Goal: Answer question/provide support: Answer question/provide support

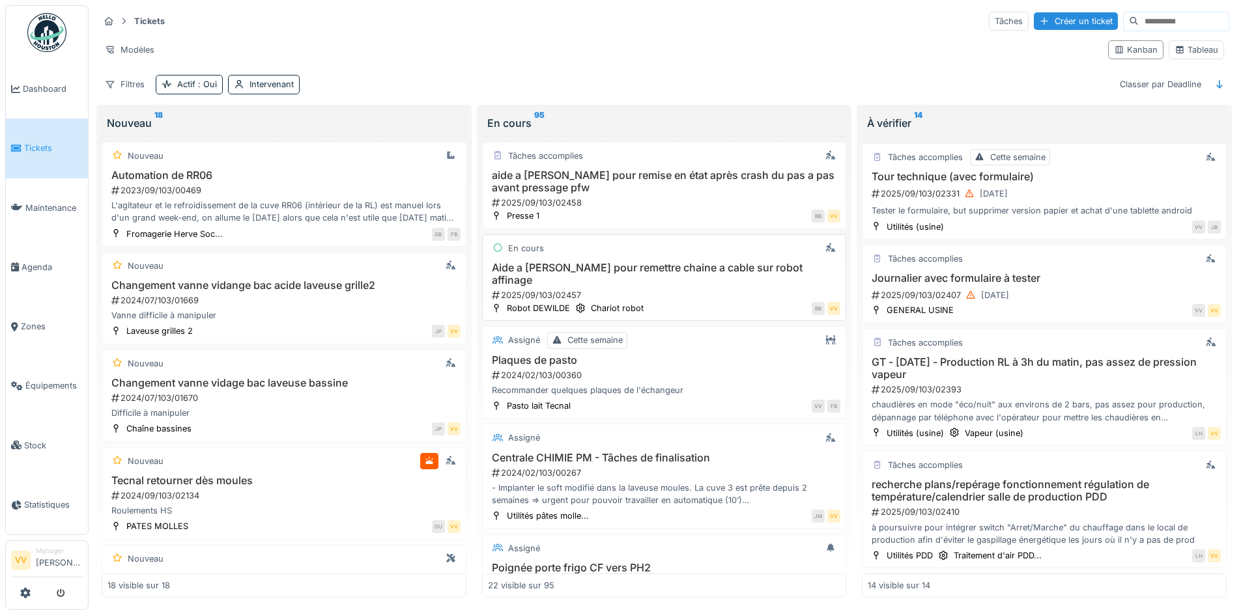
click at [695, 262] on h3 "Aide a Valmir pour remettre chaine a cable sur robot affinage" at bounding box center [664, 274] width 353 height 25
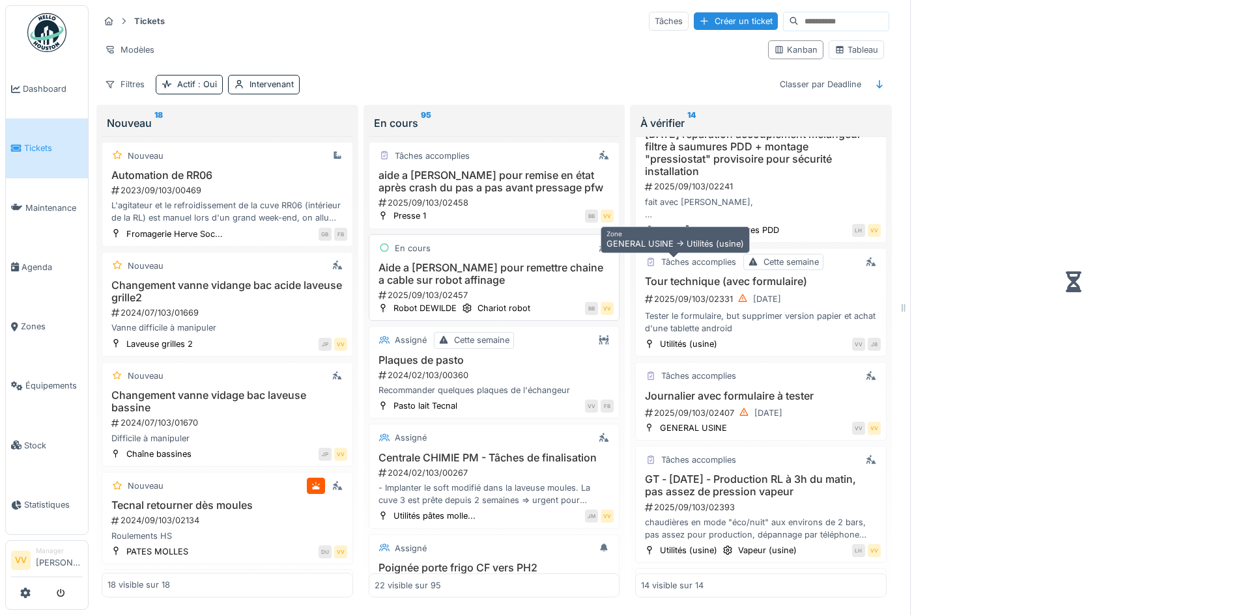
scroll to position [1137, 0]
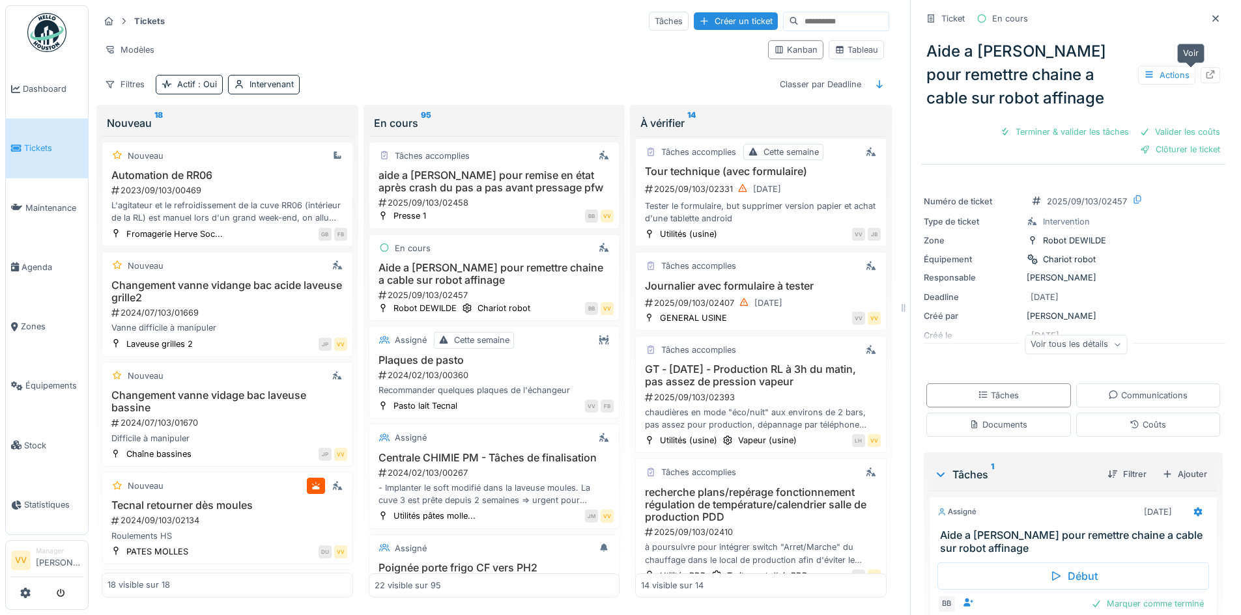
click at [1200, 67] on div at bounding box center [1210, 75] width 20 height 16
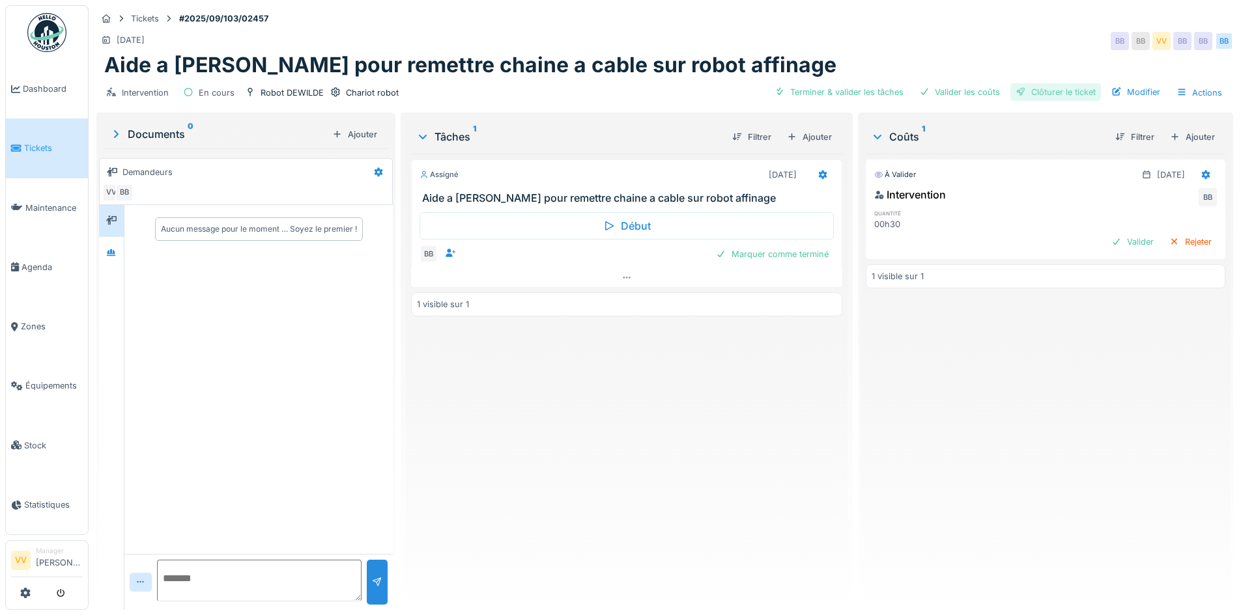
click at [1067, 90] on div "Clôturer le ticket" at bounding box center [1055, 92] width 91 height 18
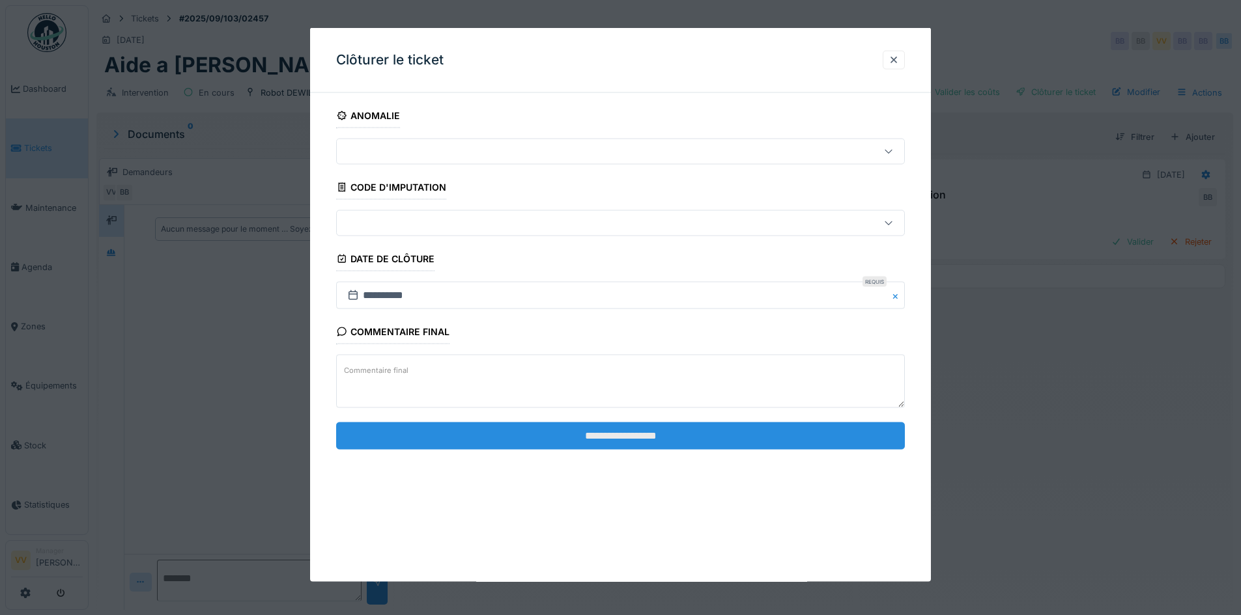
click at [772, 440] on input "**********" at bounding box center [620, 435] width 569 height 27
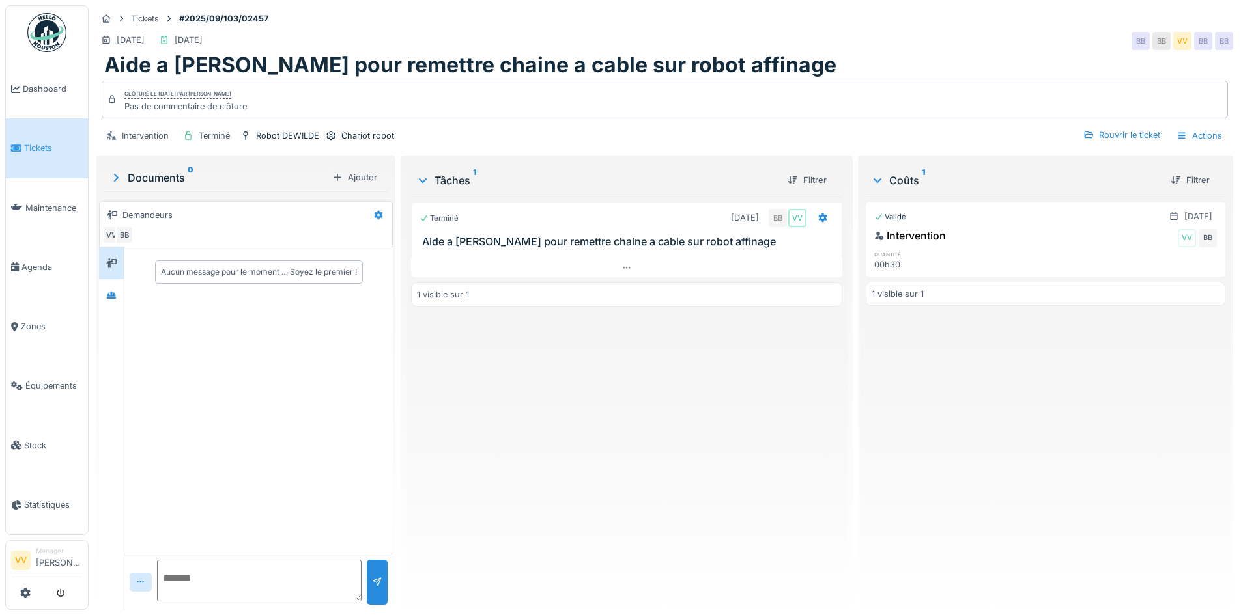
click at [38, 147] on span "Tickets" at bounding box center [53, 148] width 59 height 12
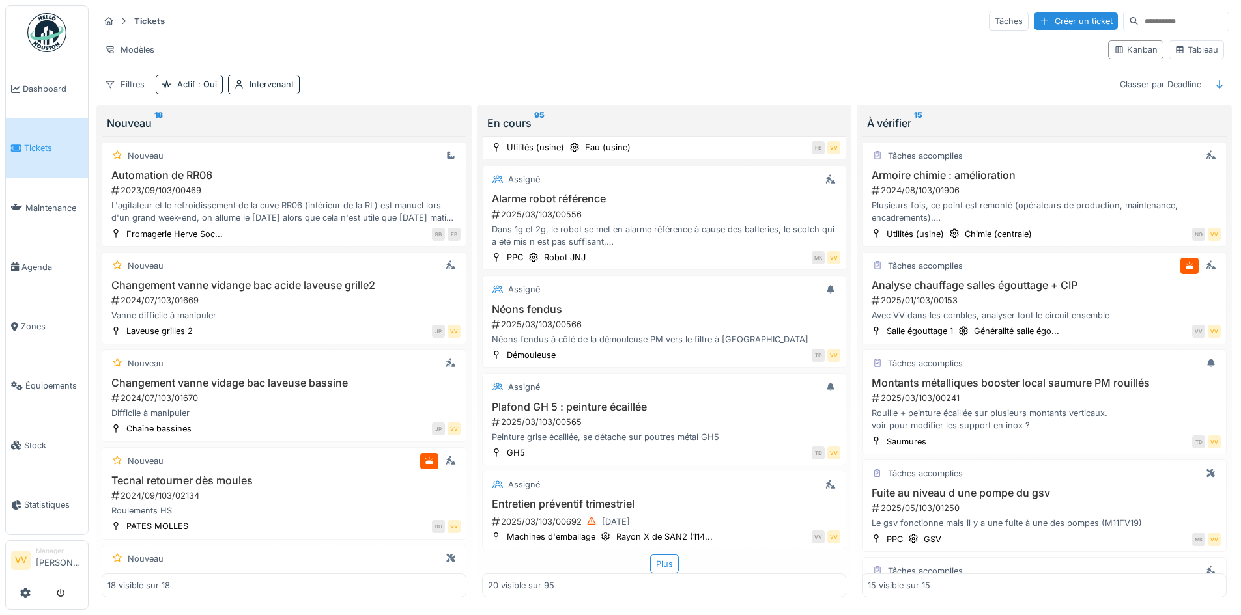
scroll to position [8, 0]
click at [663, 559] on div "Plus" at bounding box center [664, 564] width 29 height 19
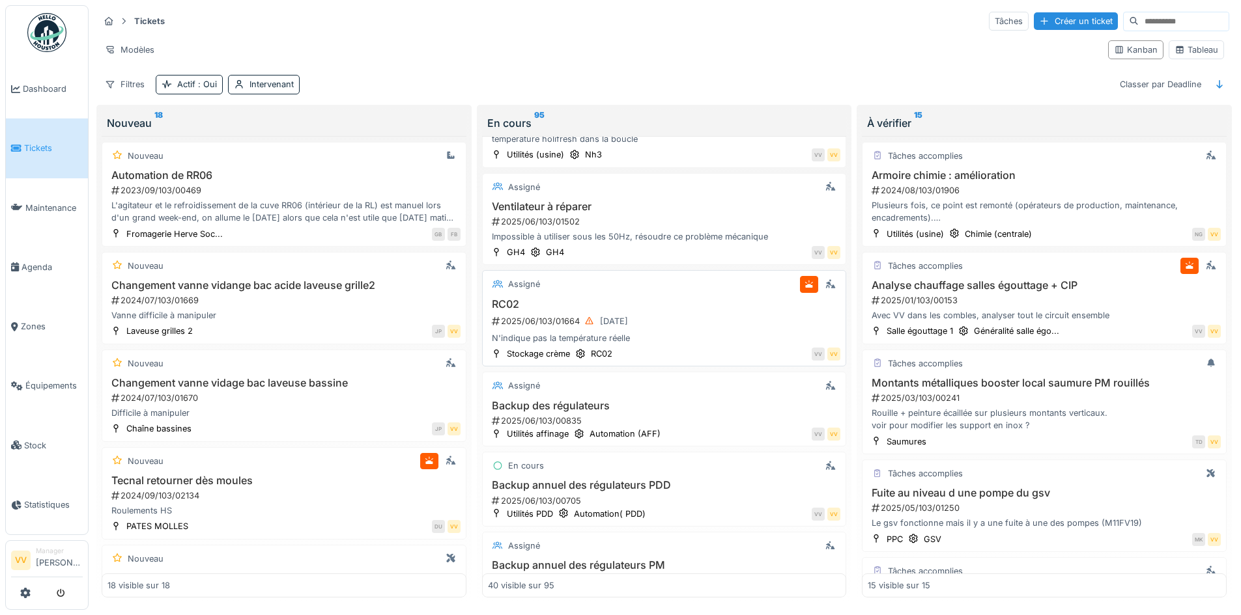
scroll to position [2948, 0]
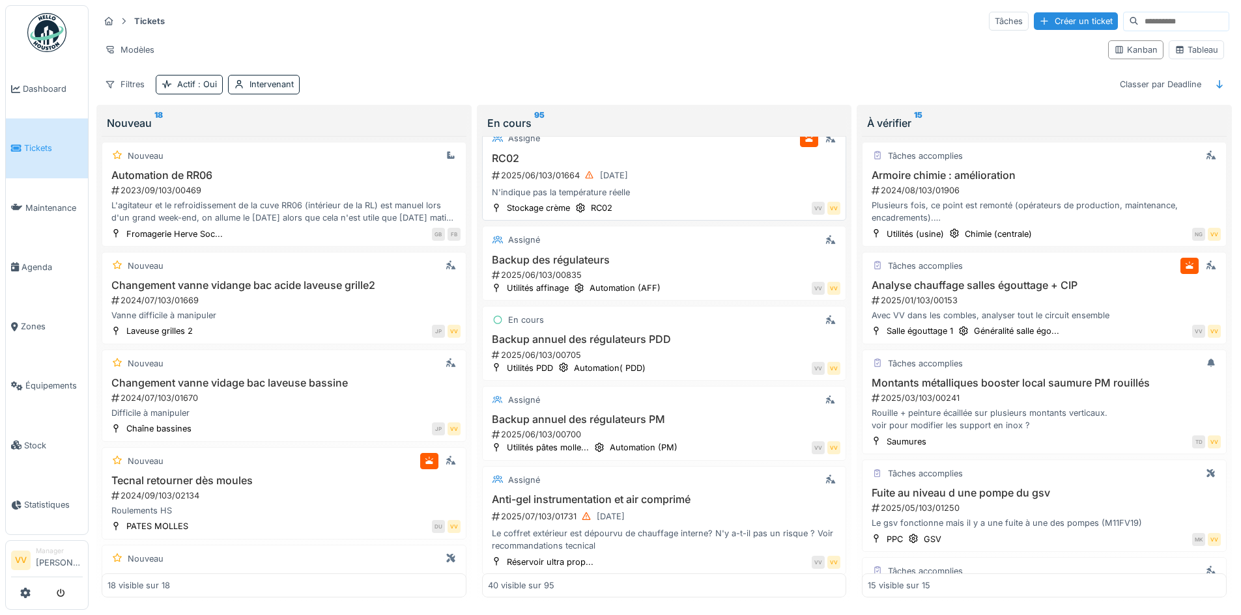
click at [683, 186] on div "N'indique pas la température réelle" at bounding box center [664, 192] width 353 height 12
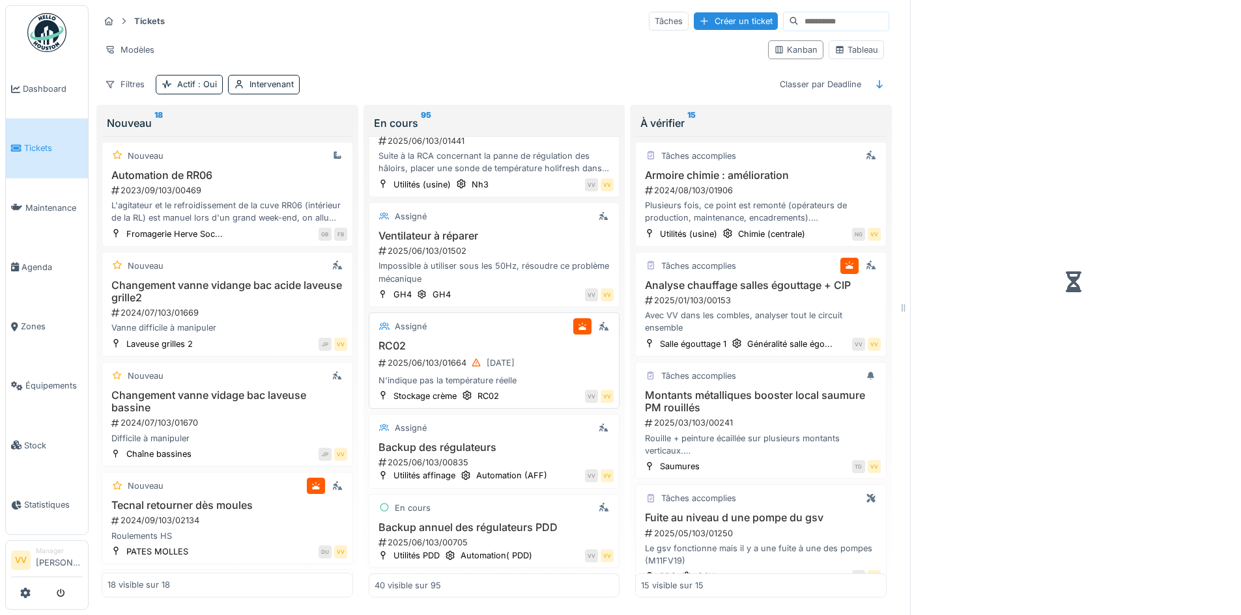
scroll to position [3209, 0]
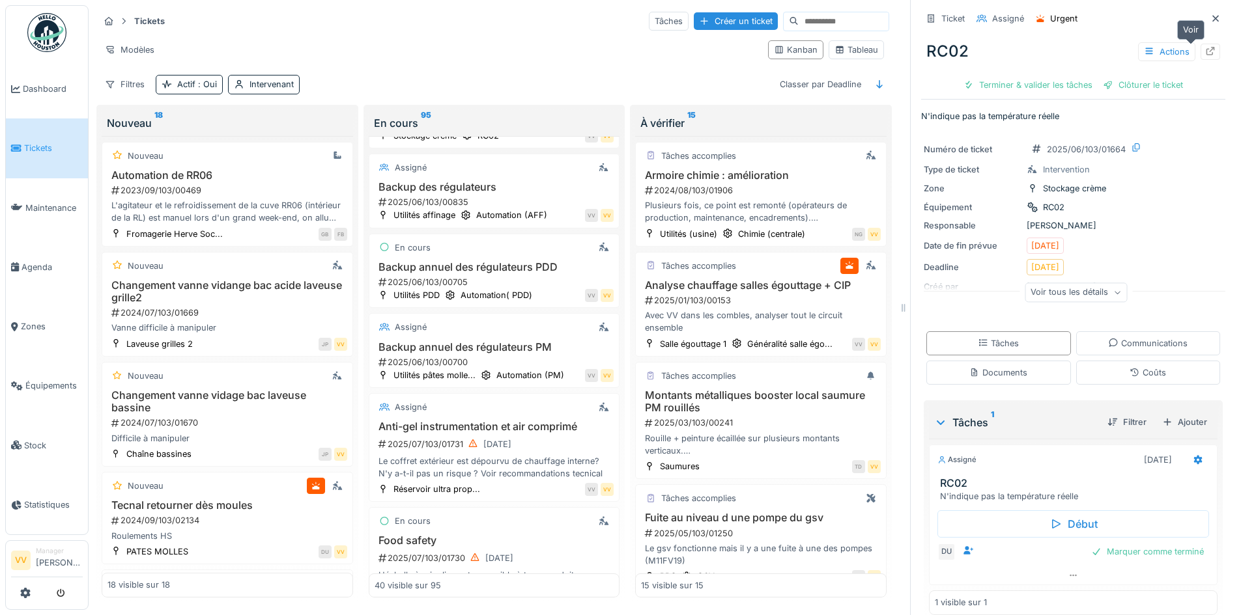
click at [1200, 50] on div at bounding box center [1210, 52] width 20 height 16
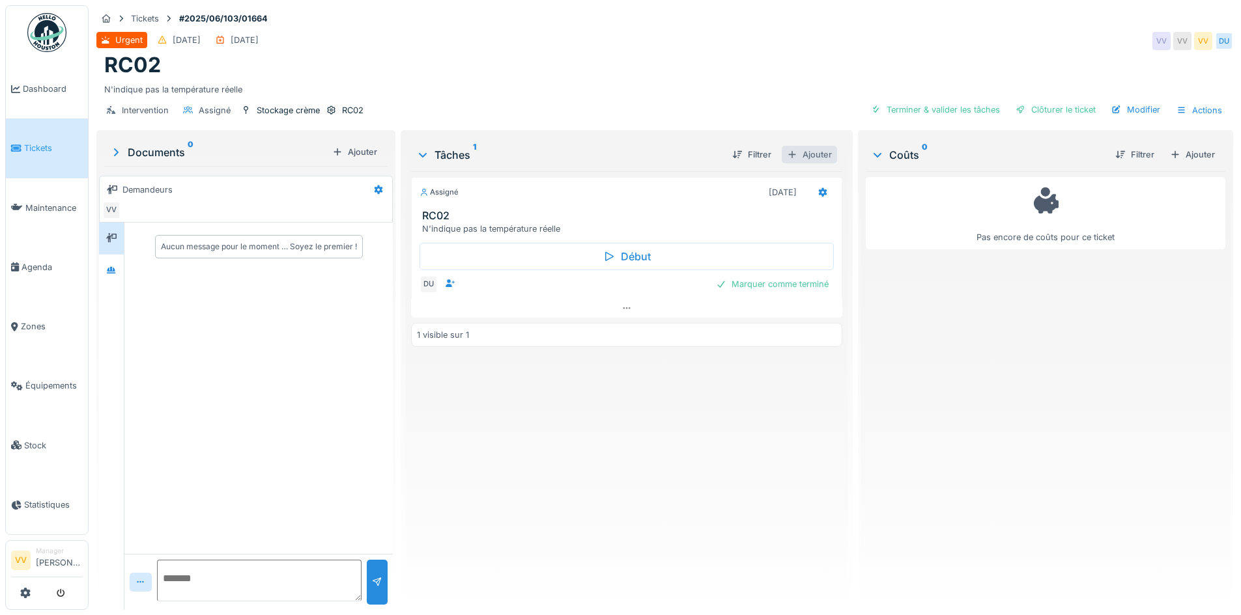
click at [817, 162] on div "Ajouter" at bounding box center [809, 155] width 55 height 18
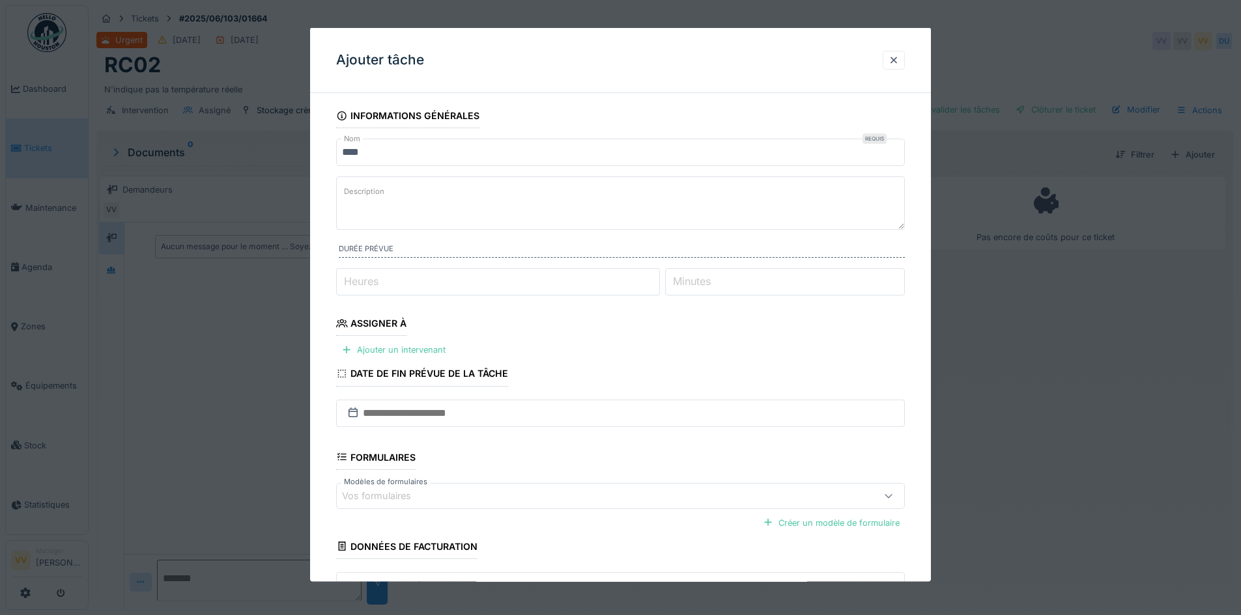
click at [486, 205] on textarea "Description" at bounding box center [620, 202] width 569 height 53
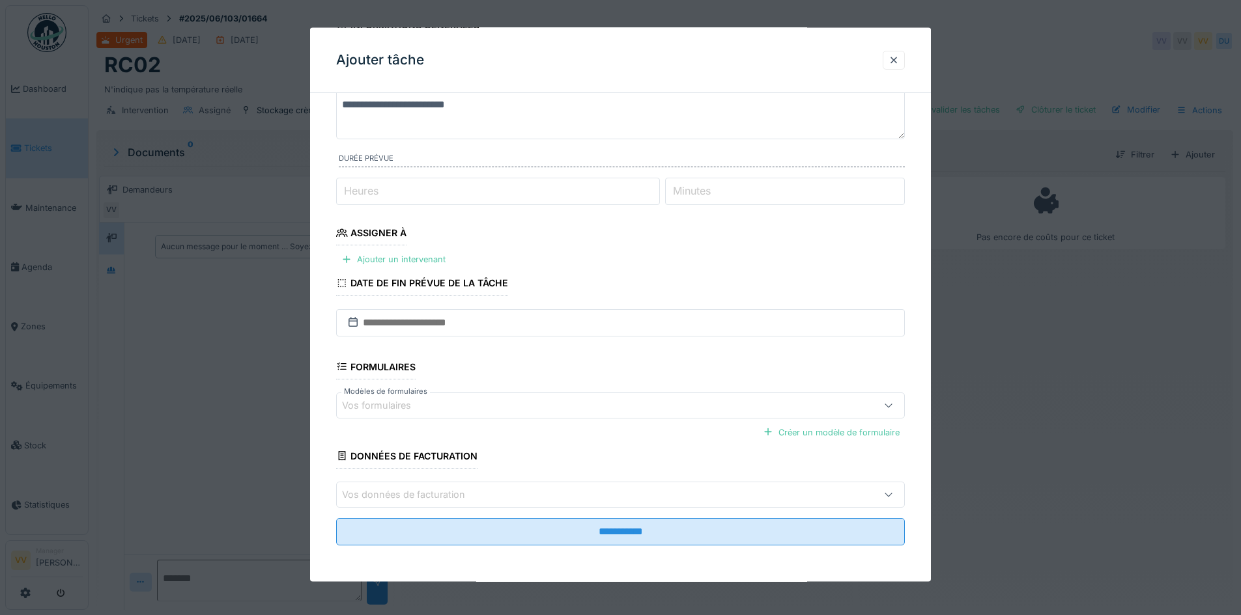
scroll to position [10, 0]
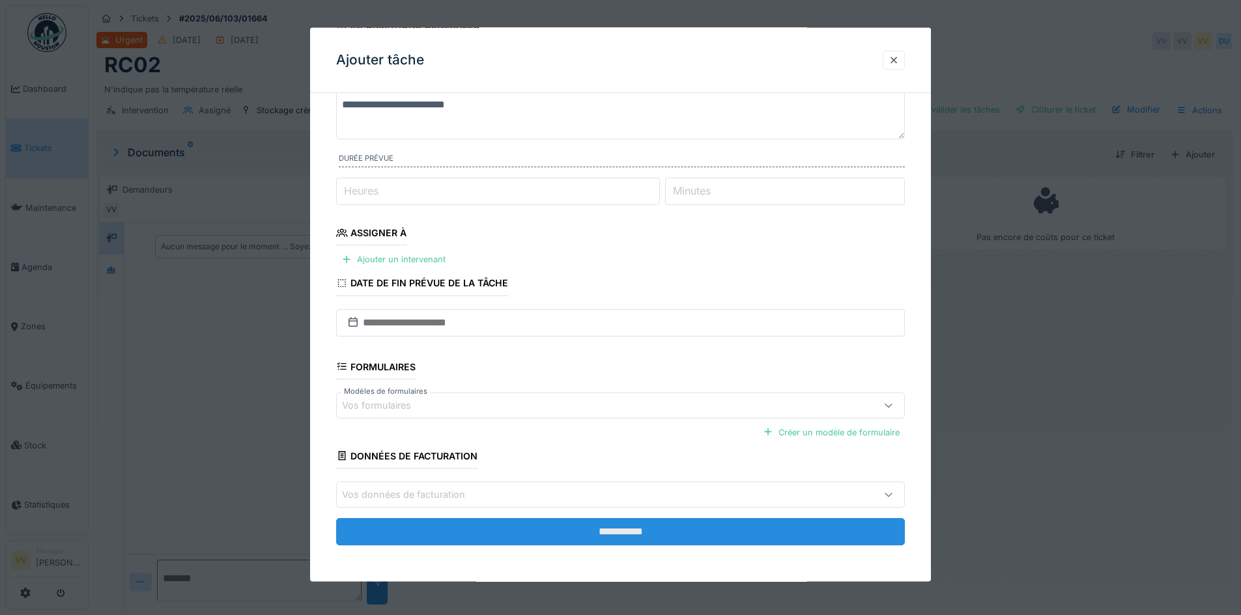
type textarea "**********"
click at [633, 525] on input "**********" at bounding box center [620, 531] width 569 height 27
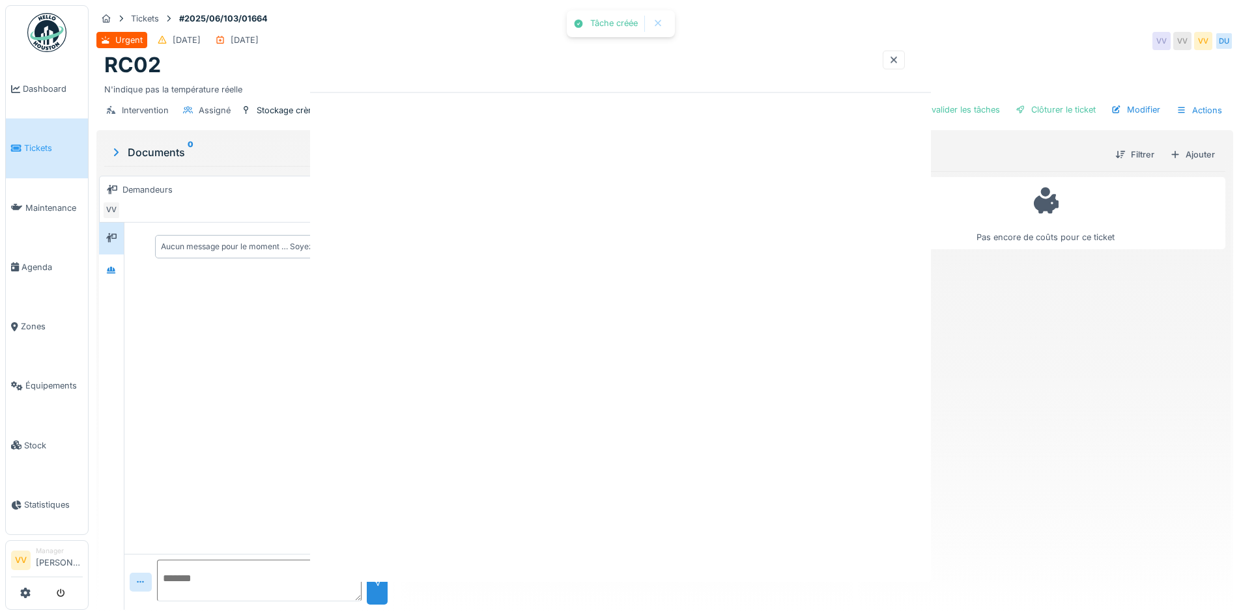
scroll to position [0, 0]
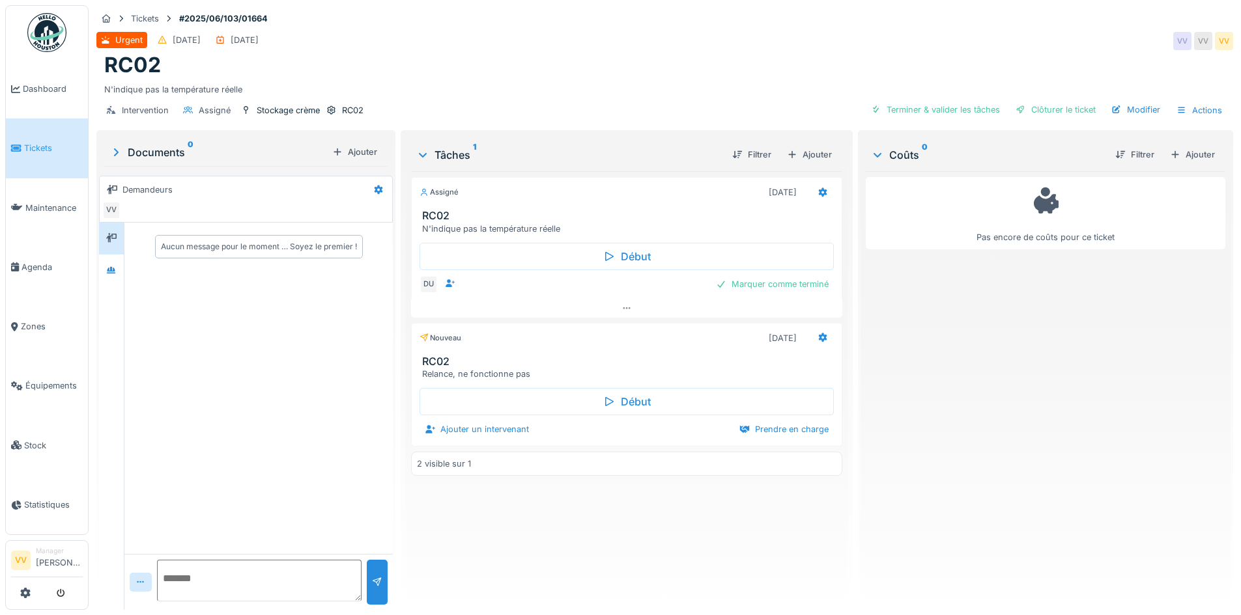
click at [14, 147] on icon at bounding box center [16, 148] width 10 height 9
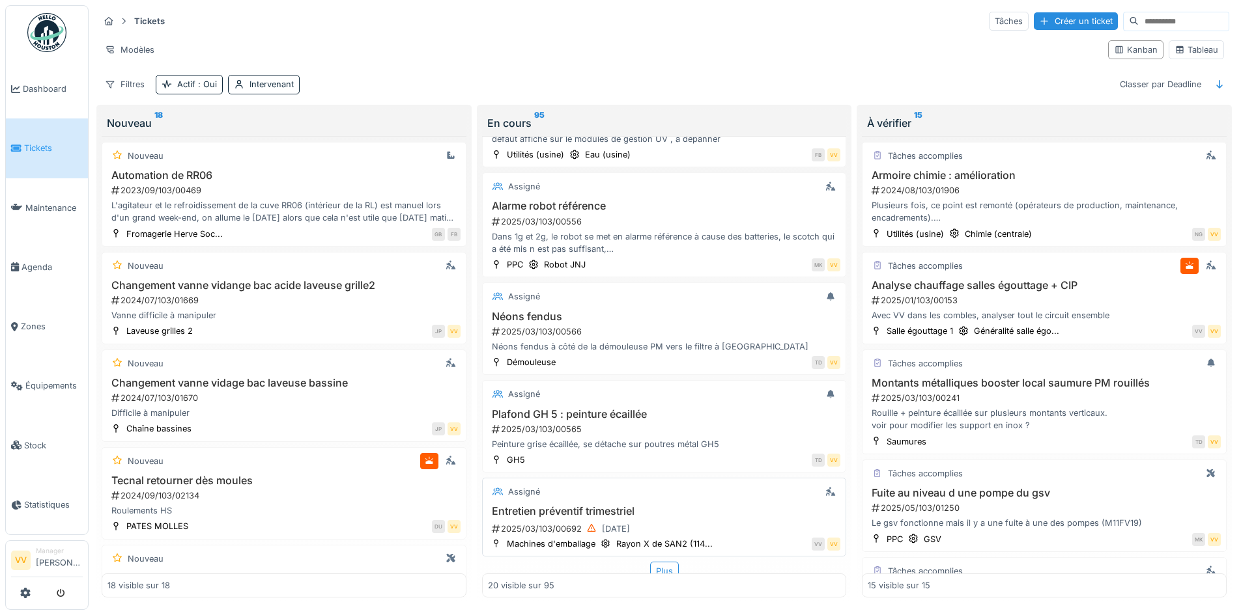
scroll to position [1646, 0]
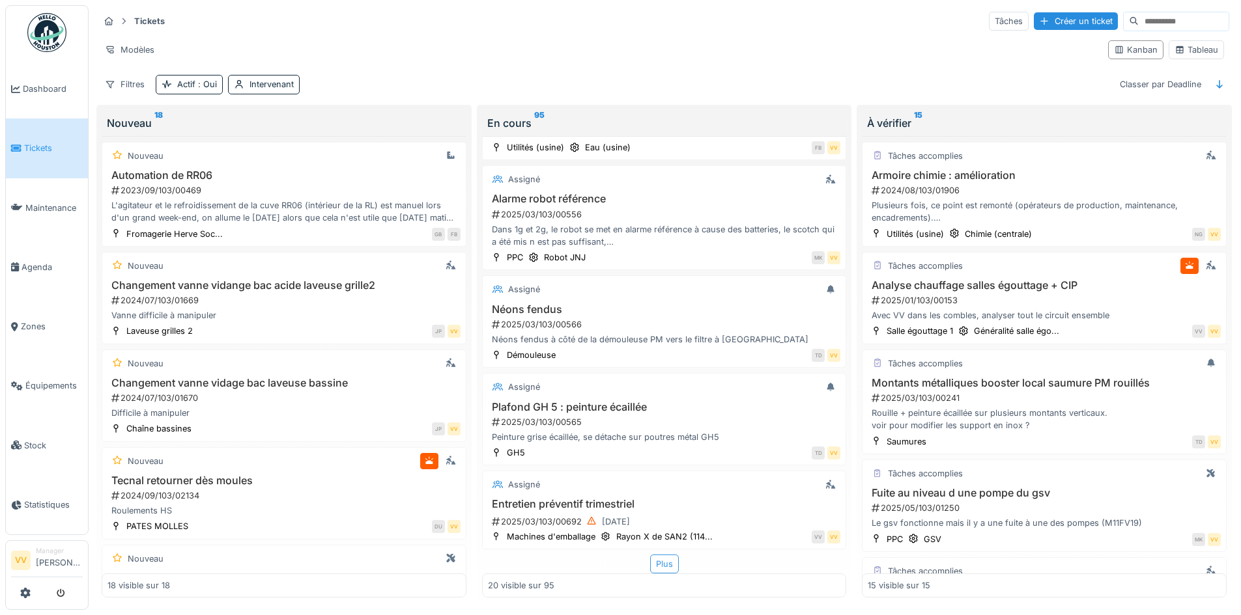
click at [651, 567] on div "Plus" at bounding box center [664, 564] width 29 height 19
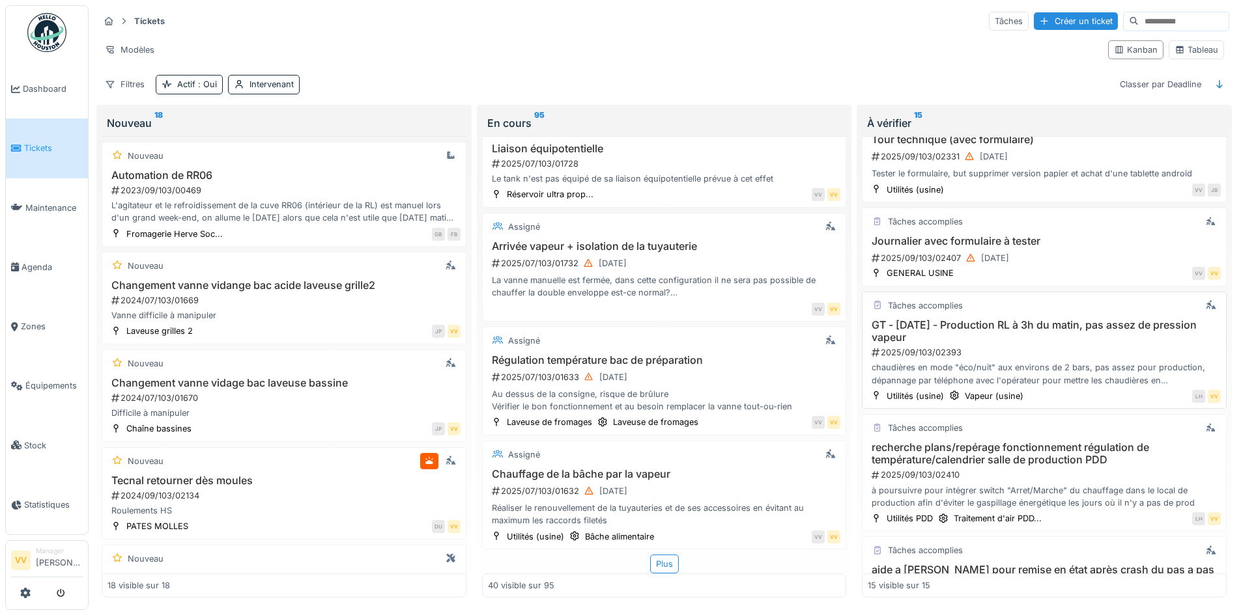
scroll to position [1120, 0]
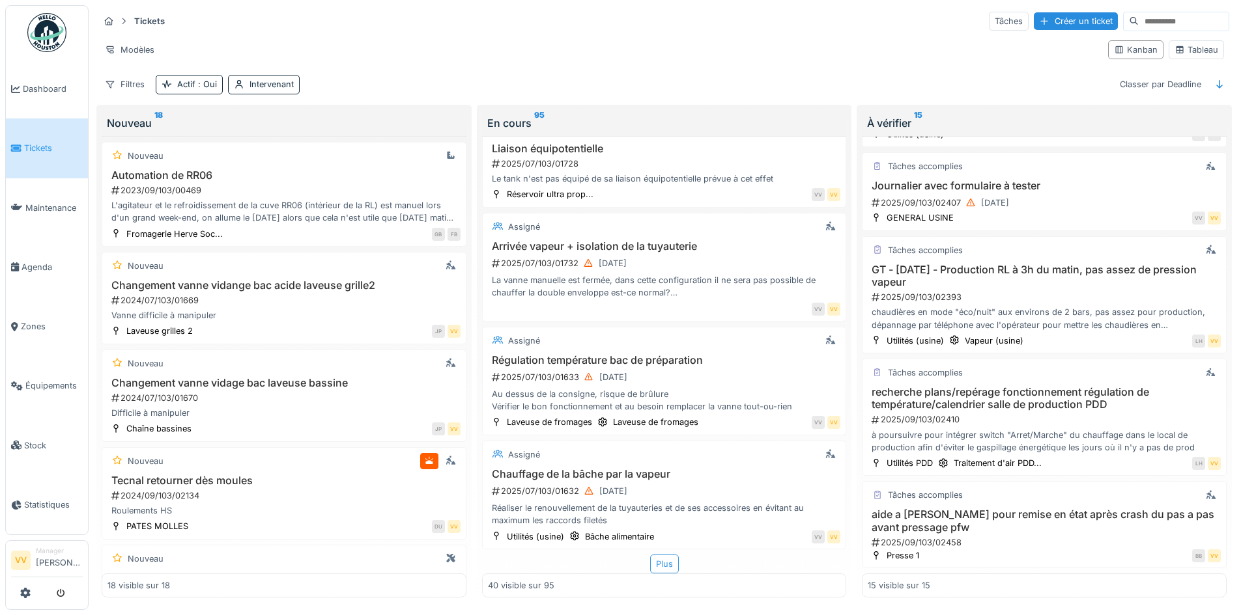
click at [660, 559] on div "Plus" at bounding box center [664, 564] width 29 height 19
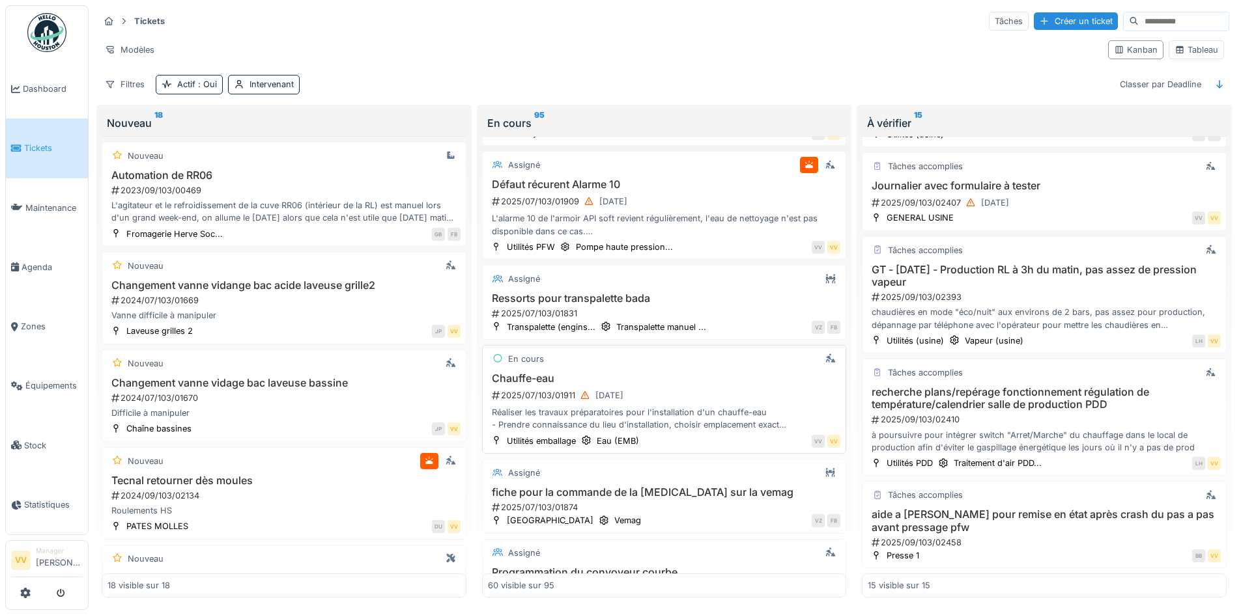
scroll to position [4264, 0]
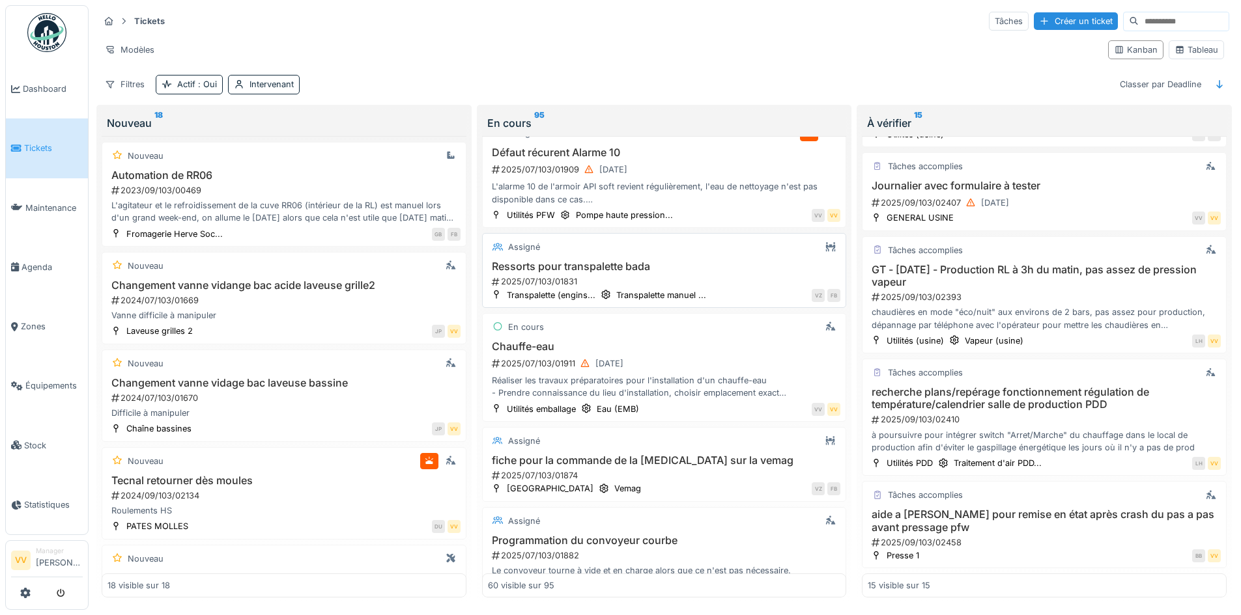
click at [713, 246] on div "Assigné" at bounding box center [664, 247] width 353 height 16
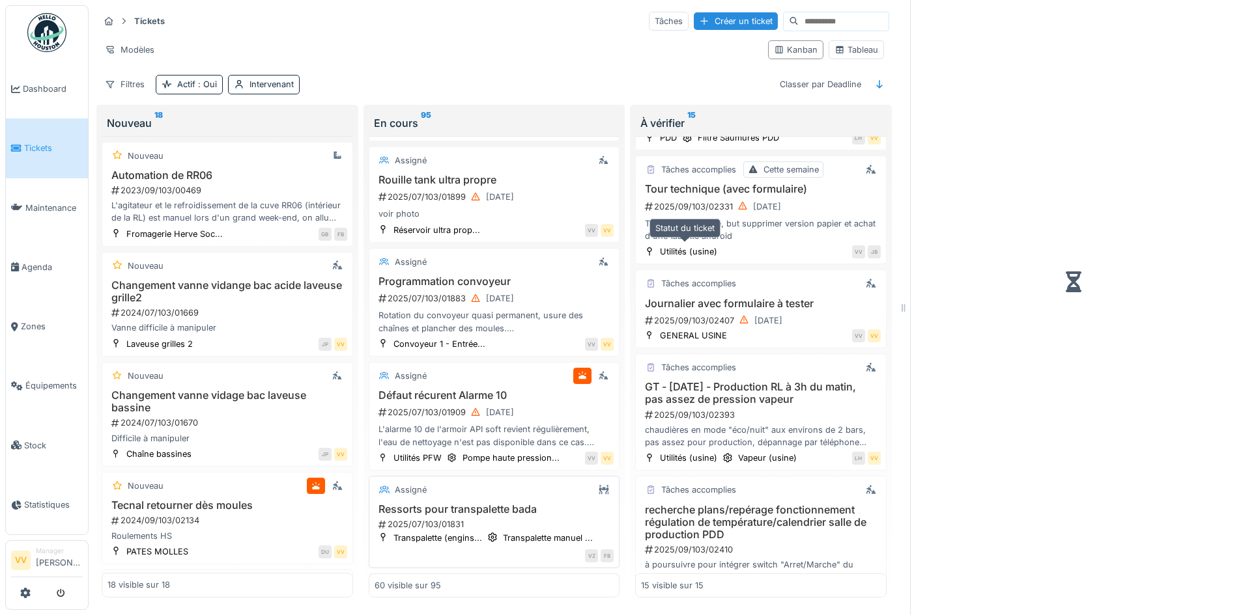
scroll to position [1267, 0]
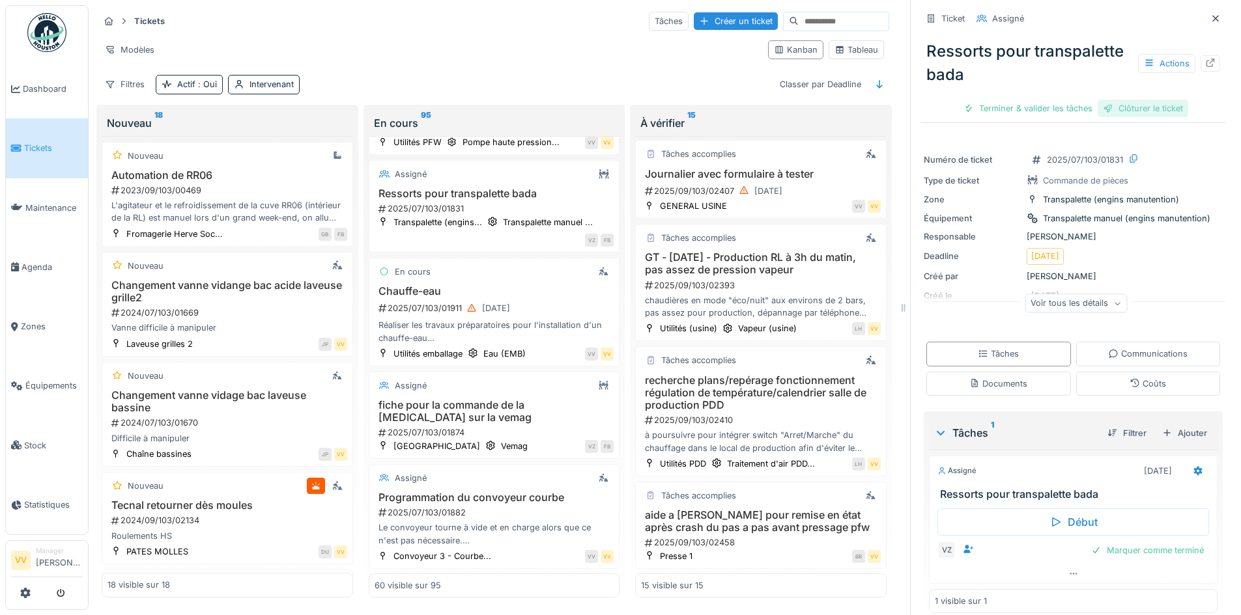
click at [1150, 100] on div "Clôturer le ticket" at bounding box center [1142, 109] width 91 height 18
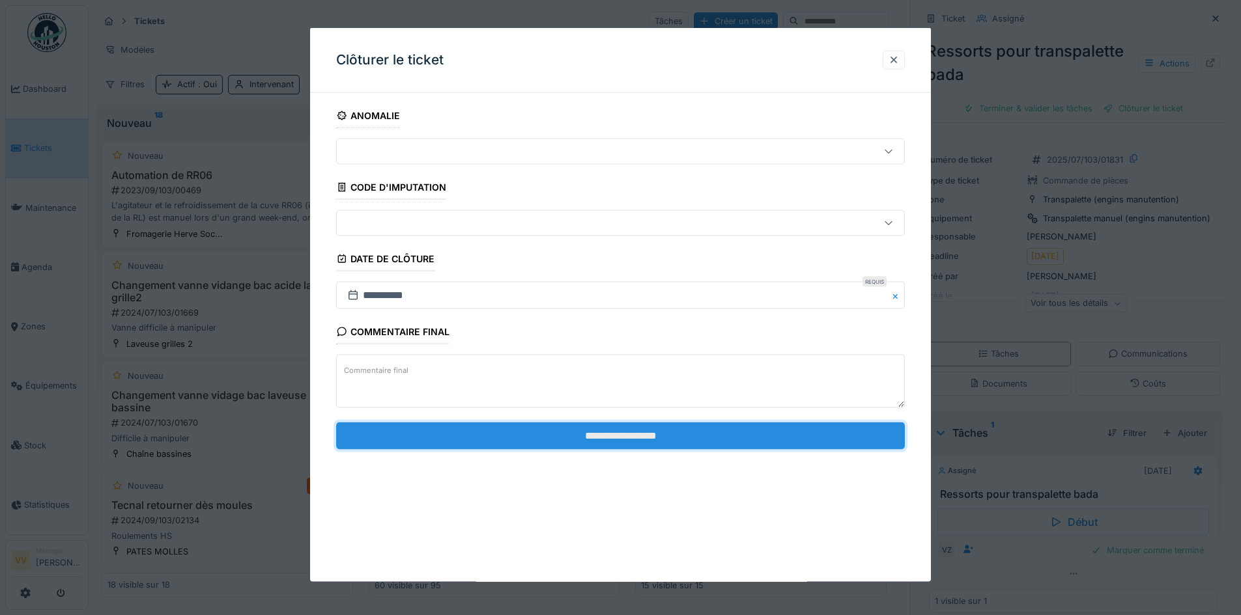
click at [623, 443] on input "**********" at bounding box center [620, 435] width 569 height 27
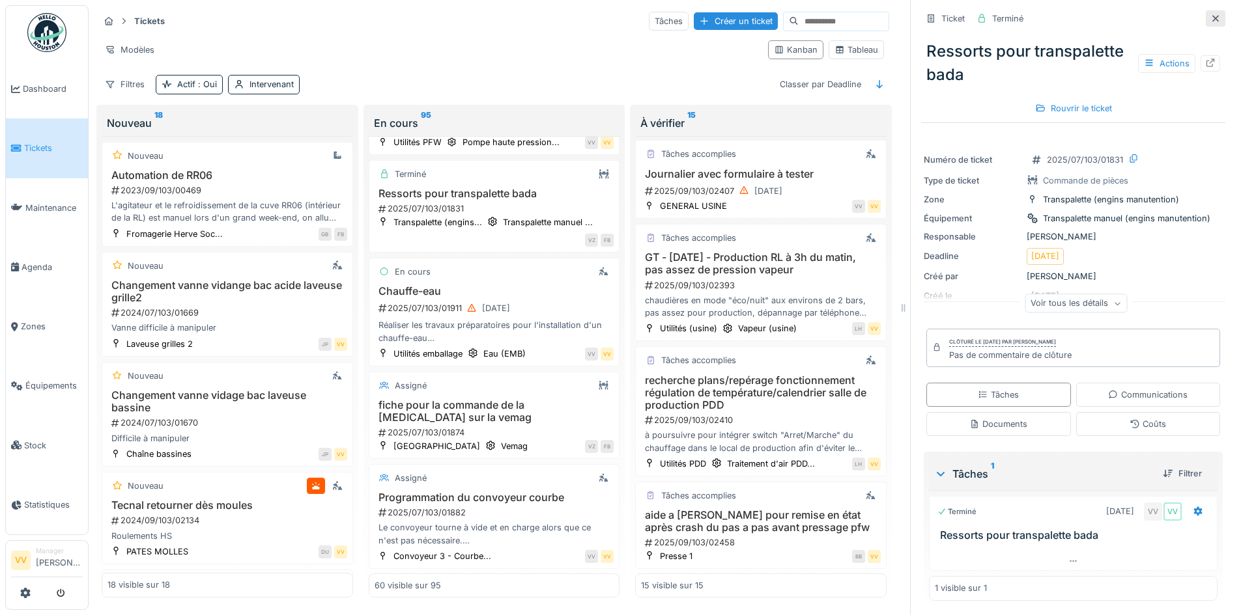
click at [1210, 14] on icon at bounding box center [1215, 18] width 10 height 8
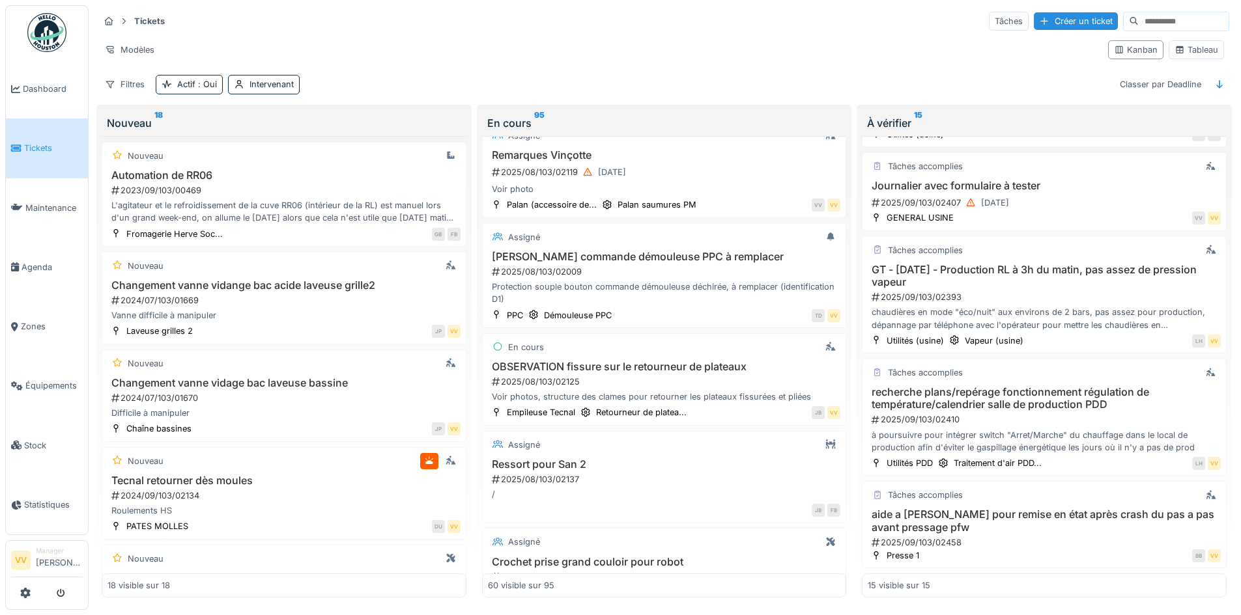
scroll to position [5176, 0]
click at [766, 286] on div "Protection souple bouton commande démouleuse déchirée, à remplacer (identificat…" at bounding box center [664, 292] width 353 height 25
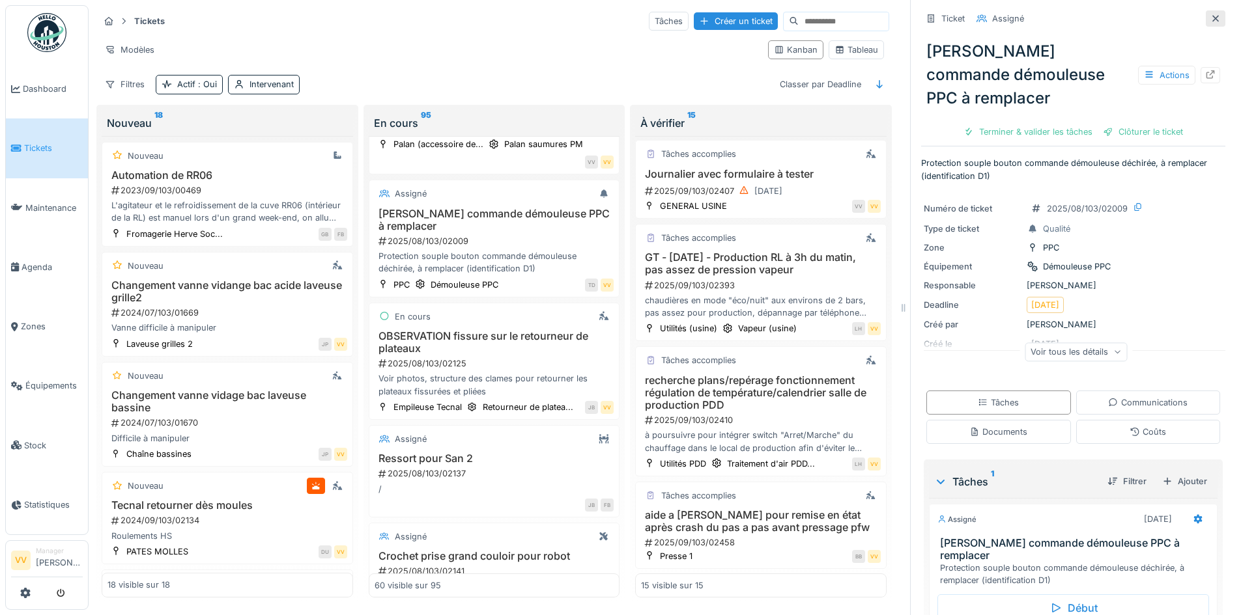
click at [1210, 12] on div at bounding box center [1215, 18] width 10 height 12
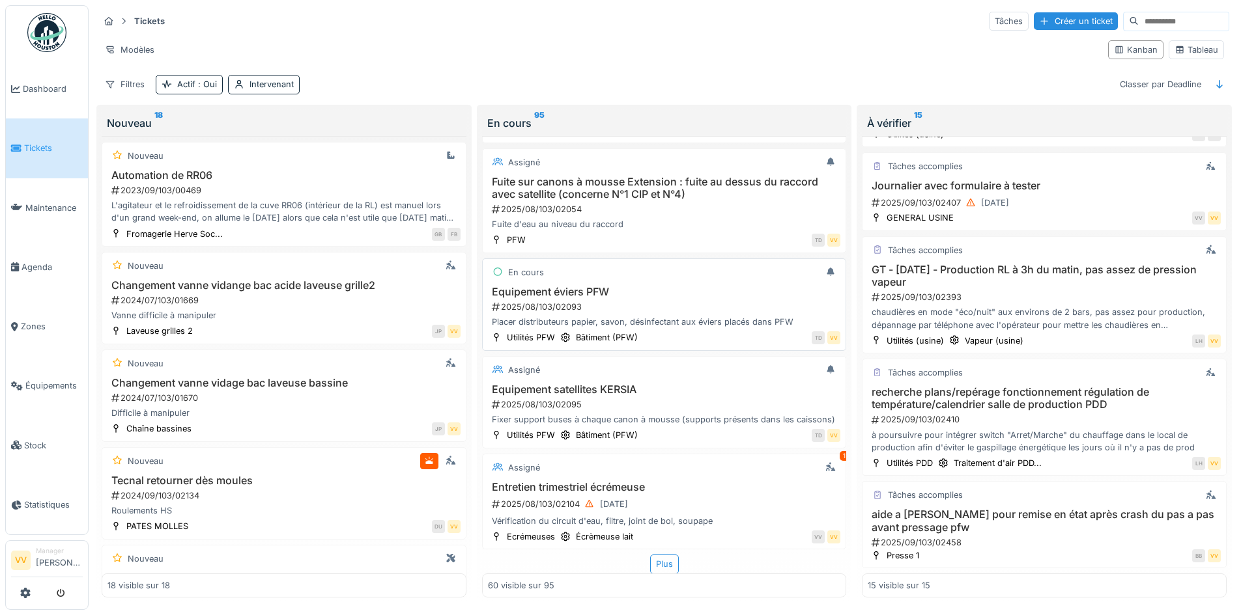
scroll to position [5701, 0]
click at [658, 555] on div "Plus" at bounding box center [664, 564] width 29 height 19
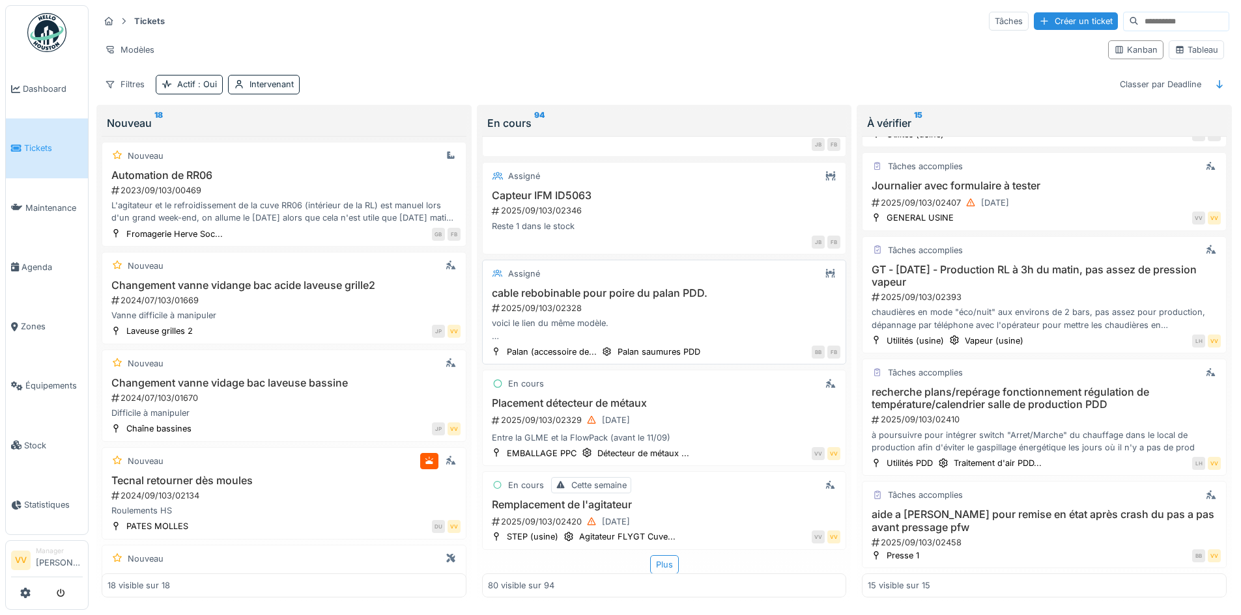
scroll to position [7742, 0]
click at [651, 556] on div "Plus" at bounding box center [664, 565] width 29 height 19
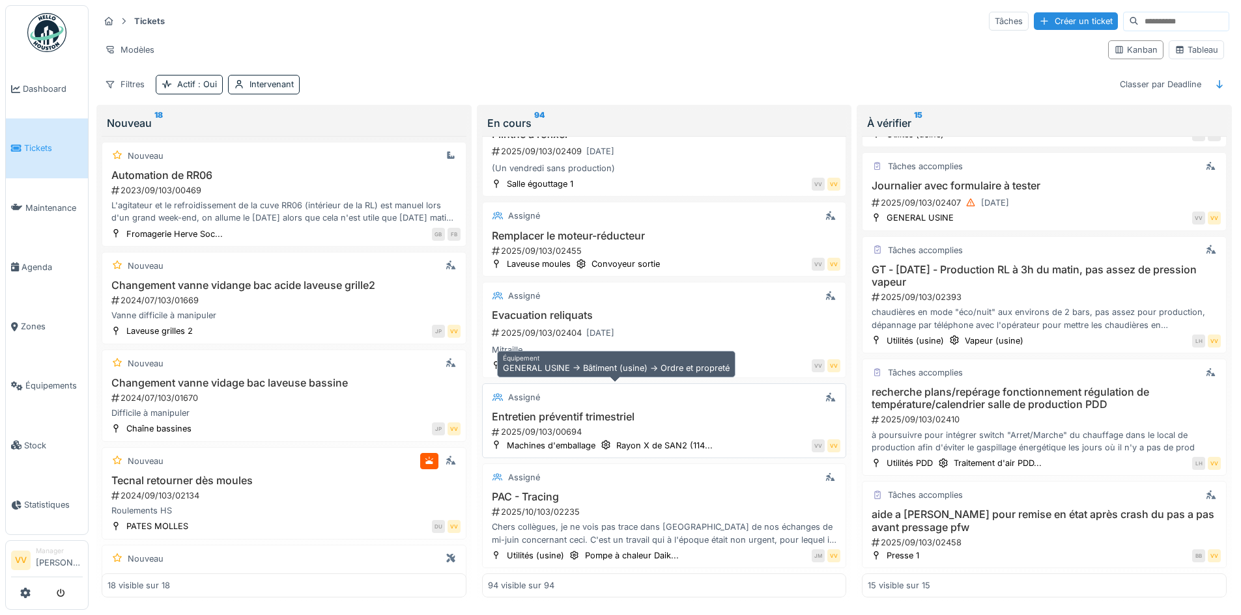
scroll to position [9121, 0]
